Goal: Task Accomplishment & Management: Use online tool/utility

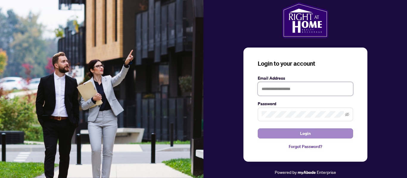
type input "**********"
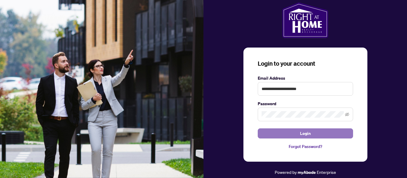
click at [306, 133] on span "Login" at bounding box center [305, 134] width 11 height 10
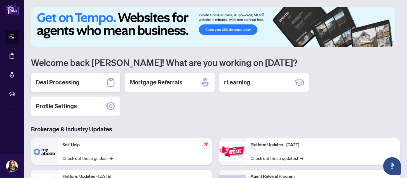
click at [72, 78] on h2 "Deal Processing" at bounding box center [58, 82] width 44 height 8
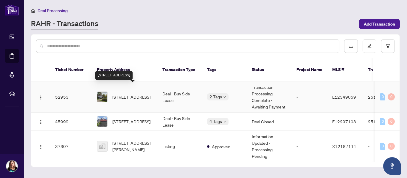
click at [116, 94] on span "[STREET_ADDRESS]" at bounding box center [131, 97] width 38 height 7
